Goal: Task Accomplishment & Management: Complete application form

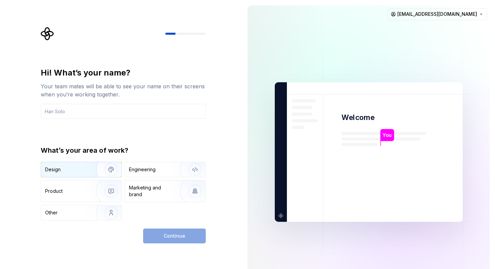
click at [77, 175] on div "Design" at bounding box center [81, 169] width 81 height 15
click at [106, 112] on input "text" at bounding box center [123, 111] width 165 height 15
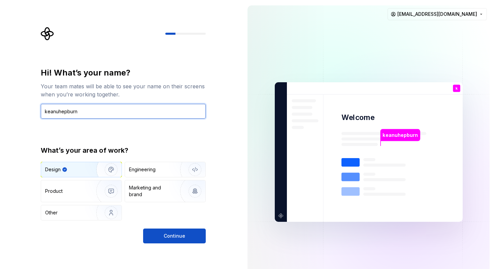
type input "keanuhepburn"
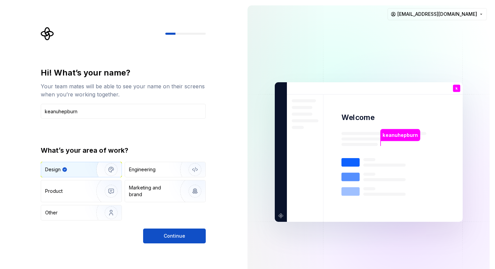
click at [174, 247] on div "Hi! What’s your name? Your team mates will be able to see your name on their sc…" at bounding box center [121, 152] width 242 height 304
click at [179, 237] on span "Continue" at bounding box center [175, 235] width 22 height 7
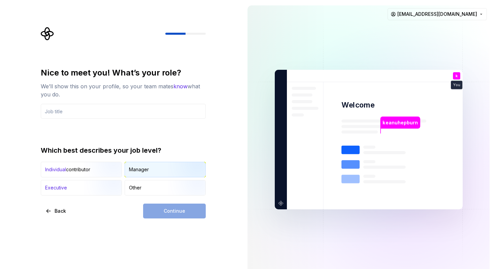
click at [147, 173] on div "Manager" at bounding box center [165, 169] width 81 height 15
click at [100, 114] on input "text" at bounding box center [123, 111] width 165 height 15
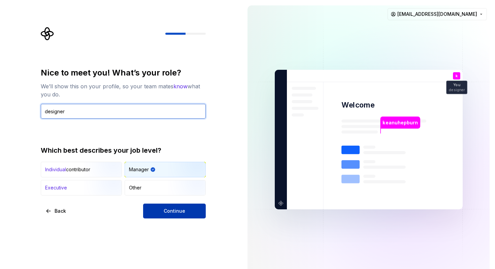
type input "designer"
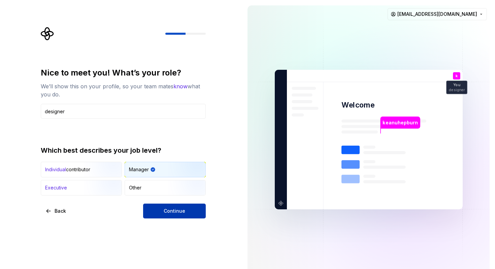
click at [178, 210] on span "Continue" at bounding box center [175, 211] width 22 height 7
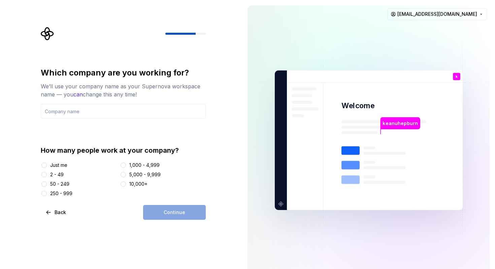
click at [46, 174] on div at bounding box center [44, 174] width 7 height 7
click at [43, 174] on button "2 - 49" at bounding box center [43, 174] width 5 height 5
click at [101, 112] on input "text" at bounding box center [123, 111] width 165 height 15
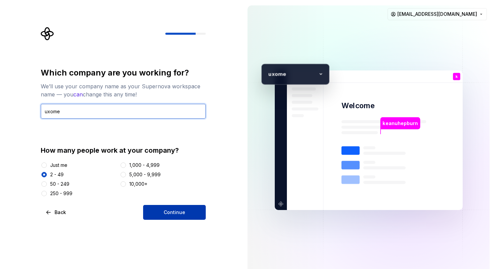
type input "uxome"
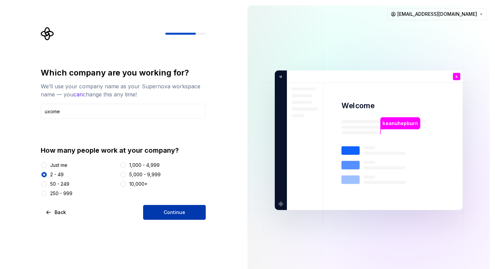
click at [186, 214] on button "Continue" at bounding box center [174, 212] width 63 height 15
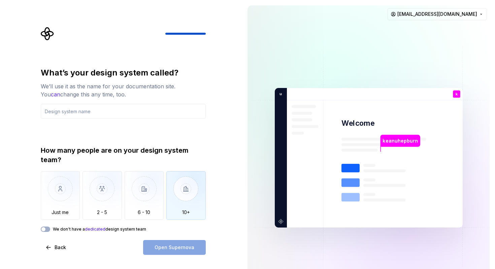
click at [177, 188] on img "button" at bounding box center [185, 193] width 39 height 45
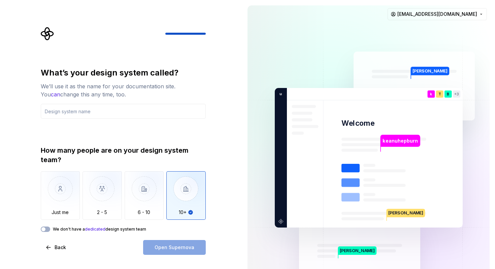
click at [170, 251] on div "Open Supernova" at bounding box center [174, 247] width 63 height 15
click at [47, 230] on button "We don't have a dedicated design system team" at bounding box center [45, 228] width 9 height 5
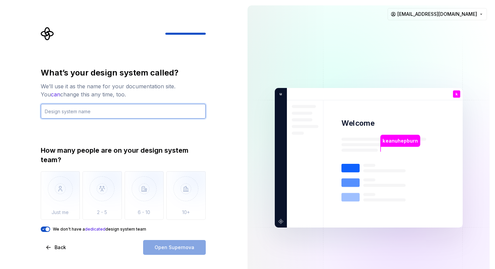
click at [122, 112] on input "text" at bounding box center [123, 111] width 165 height 15
type input "uxome"
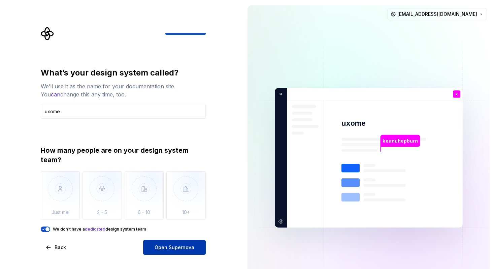
click at [184, 246] on span "Open Supernova" at bounding box center [175, 247] width 40 height 7
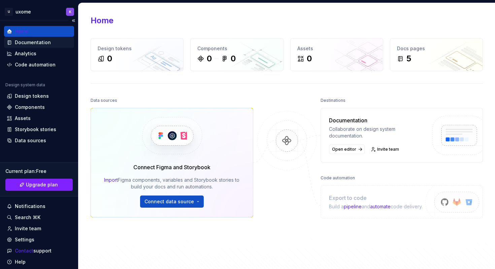
click at [48, 45] on div "Documentation" at bounding box center [33, 42] width 36 height 7
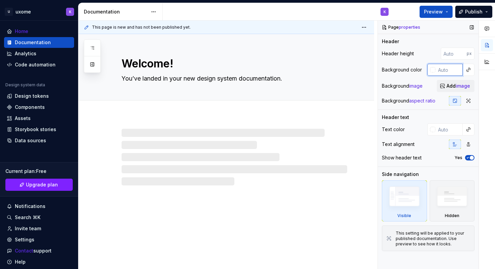
click at [445, 70] on input "text" at bounding box center [449, 70] width 27 height 12
click at [451, 54] on input "number" at bounding box center [454, 54] width 26 height 12
click at [26, 97] on div "Design tokens" at bounding box center [32, 96] width 34 height 7
type textarea "*"
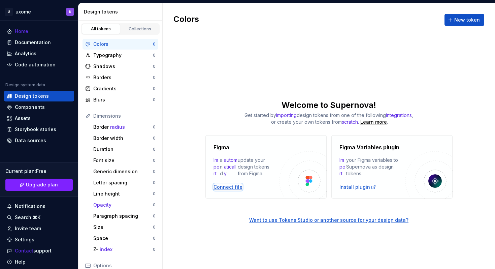
click at [226, 188] on div "Connect file" at bounding box center [228, 187] width 29 height 7
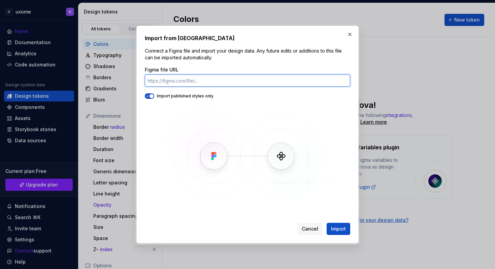
click at [186, 77] on input "Figma file URL" at bounding box center [248, 80] width 206 height 12
paste input "[URL][DOMAIN_NAME]"
type input "[URL][DOMAIN_NAME]"
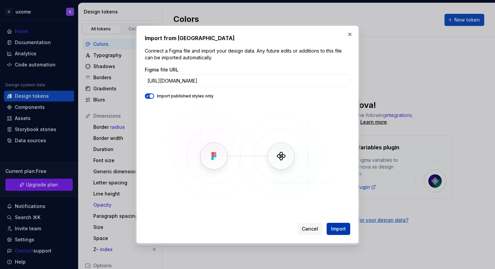
scroll to position [0, 0]
click at [341, 227] on span "Import" at bounding box center [338, 228] width 15 height 7
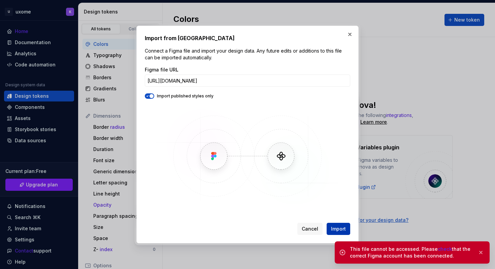
click at [339, 229] on span "Import" at bounding box center [338, 228] width 15 height 7
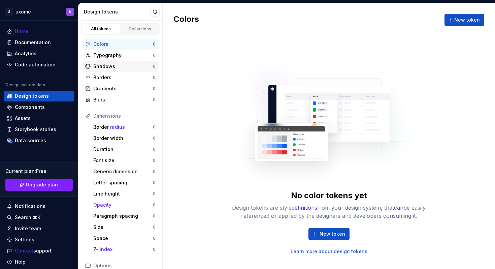
click at [116, 61] on div "Shadows 0" at bounding box center [121, 66] width 76 height 11
click at [115, 56] on div "Typography" at bounding box center [123, 55] width 60 height 7
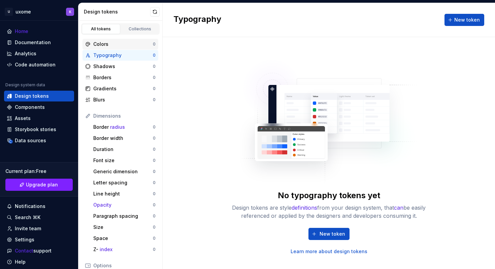
click at [114, 43] on div "Colors" at bounding box center [123, 44] width 60 height 7
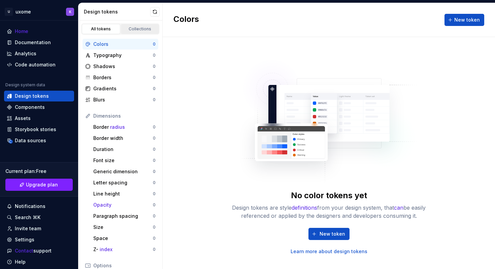
click at [140, 27] on div "Collections" at bounding box center [140, 28] width 34 height 5
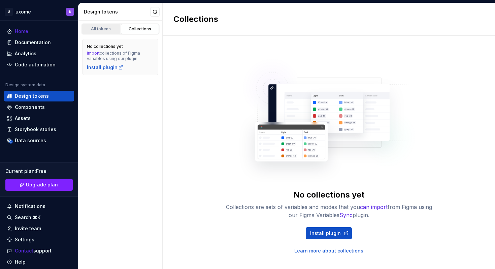
click at [104, 30] on div "All tokens" at bounding box center [101, 28] width 34 height 5
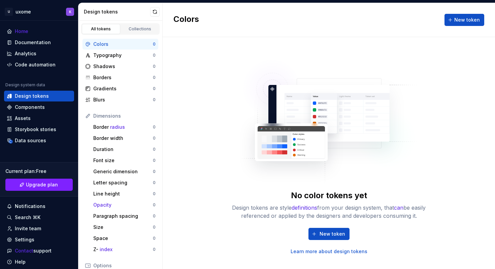
click at [108, 48] on div "Colors 0" at bounding box center [121, 44] width 76 height 11
click at [326, 231] on span "New token" at bounding box center [333, 233] width 26 height 7
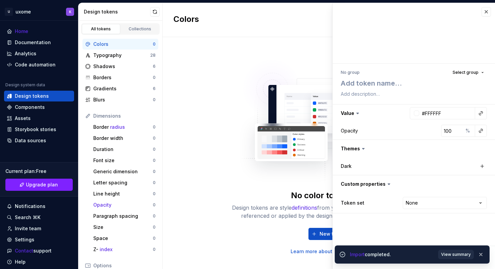
click at [459, 255] on span "View summary" at bounding box center [456, 254] width 30 height 5
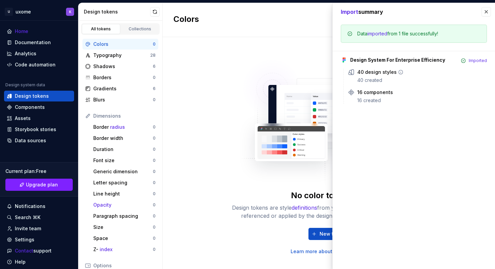
click at [384, 75] on div "40 design styles" at bounding box center [376, 72] width 39 height 7
click at [398, 73] on icon at bounding box center [400, 71] width 5 height 5
click at [402, 69] on div "40 design styles" at bounding box center [422, 72] width 130 height 7
click at [400, 71] on icon at bounding box center [400, 71] width 5 height 5
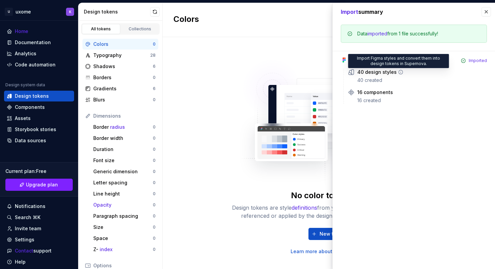
click at [398, 71] on icon at bounding box center [400, 71] width 5 height 5
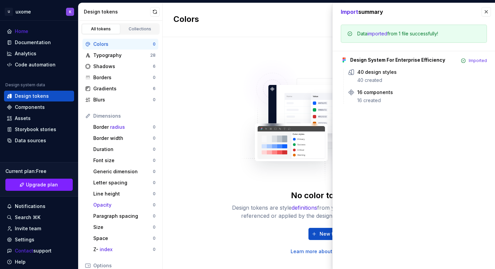
click at [378, 33] on xt-mark "imported" at bounding box center [378, 34] width 20 height 6
click at [121, 57] on div "Typography" at bounding box center [121, 55] width 57 height 7
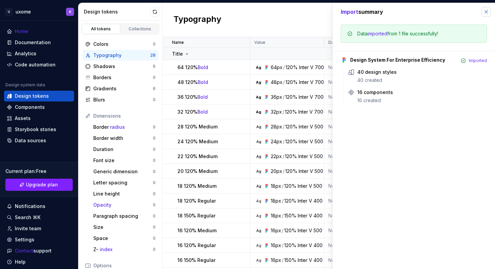
click at [486, 12] on button "button" at bounding box center [486, 11] width 9 height 9
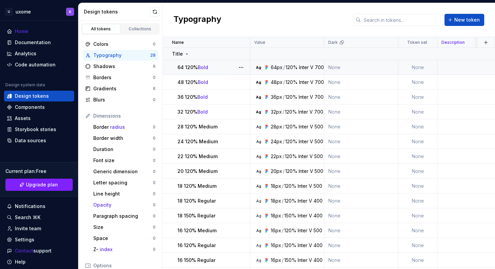
click at [286, 68] on div "120%" at bounding box center [292, 67] width 12 height 7
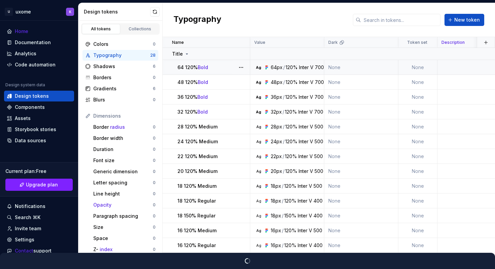
click at [287, 68] on div "120%" at bounding box center [292, 67] width 12 height 7
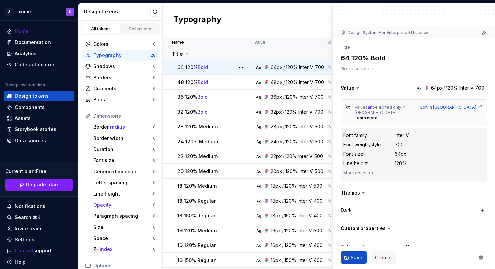
scroll to position [42, 0]
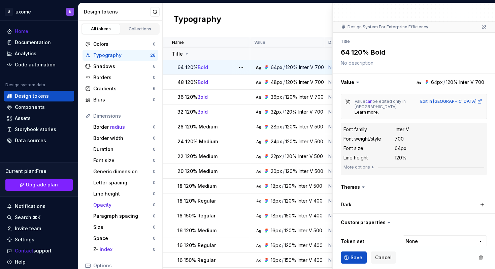
click at [294, 33] on div "Typography New token" at bounding box center [329, 20] width 333 height 34
click at [382, 255] on span "Cancel" at bounding box center [383, 257] width 17 height 7
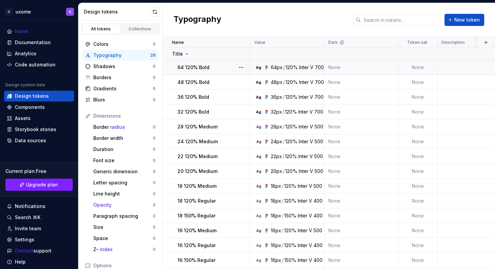
click at [382, 258] on td "None" at bounding box center [361, 260] width 74 height 15
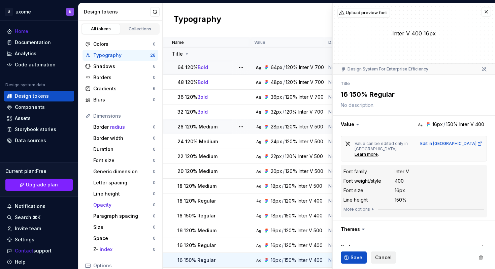
click at [383, 256] on span "Cancel" at bounding box center [383, 257] width 17 height 7
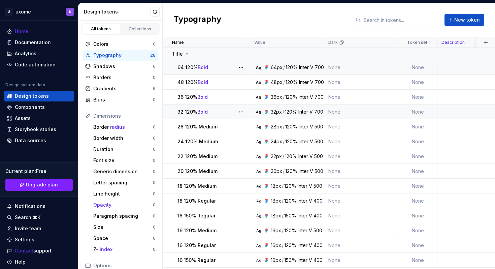
click at [269, 111] on icon at bounding box center [266, 111] width 5 height 5
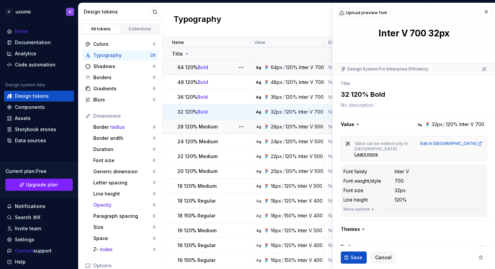
click at [395, 167] on dl "Font family Inter V Font weight/style 700 Font size 32px Line height 120%" at bounding box center [414, 185] width 141 height 36
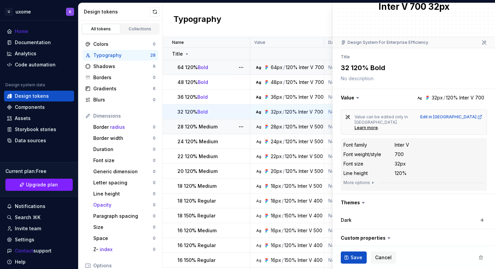
scroll to position [42, 0]
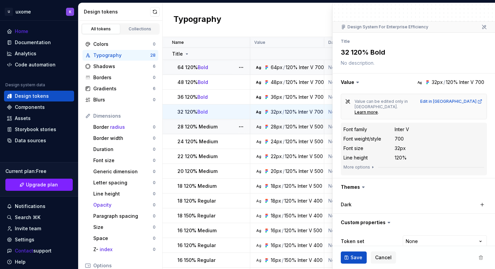
click at [360, 184] on icon at bounding box center [363, 187] width 7 height 7
type textarea "*"
click at [363, 184] on icon at bounding box center [363, 187] width 7 height 7
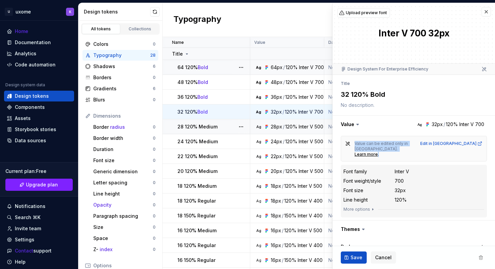
drag, startPoint x: 356, startPoint y: 145, endPoint x: 416, endPoint y: 147, distance: 60.0
click at [416, 147] on div "Value can be edited only in [GEOGRAPHIC_DATA]. Learn more . Edit in [GEOGRAPHIC…" at bounding box center [414, 149] width 146 height 26
click at [404, 178] on dd "700" at bounding box center [440, 181] width 90 height 7
click at [383, 259] on span "Cancel" at bounding box center [383, 257] width 17 height 7
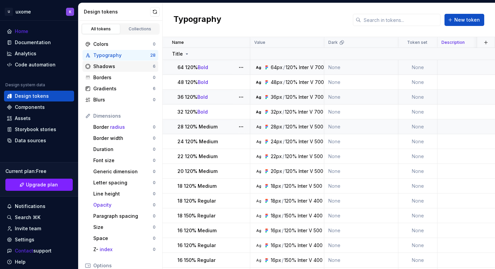
click at [129, 68] on div "Shadows" at bounding box center [123, 66] width 60 height 7
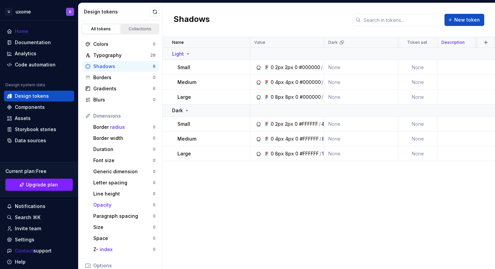
click at [149, 28] on div "Collections" at bounding box center [140, 28] width 34 height 5
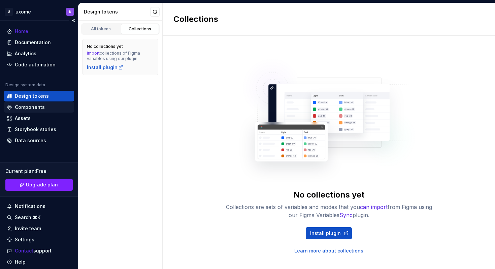
click at [34, 106] on div "Components" at bounding box center [30, 107] width 30 height 7
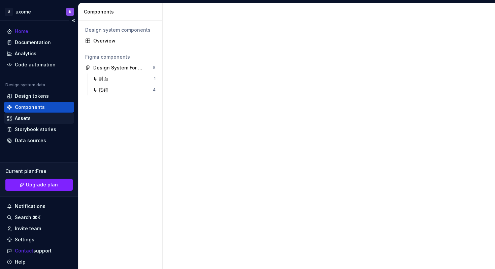
click at [26, 119] on div "Assets" at bounding box center [23, 118] width 16 height 7
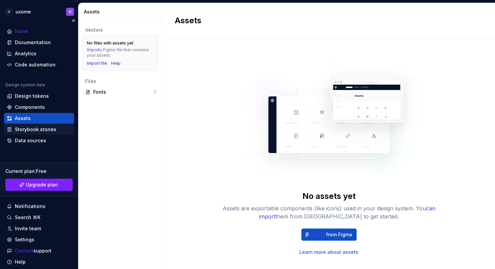
click at [37, 126] on div "Storybook stories" at bounding box center [35, 129] width 41 height 7
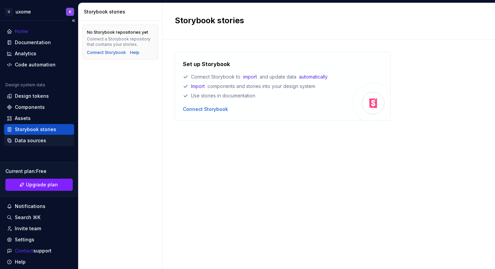
click at [36, 136] on div "Data sources" at bounding box center [39, 140] width 70 height 11
